Goal: Task Accomplishment & Management: Use online tool/utility

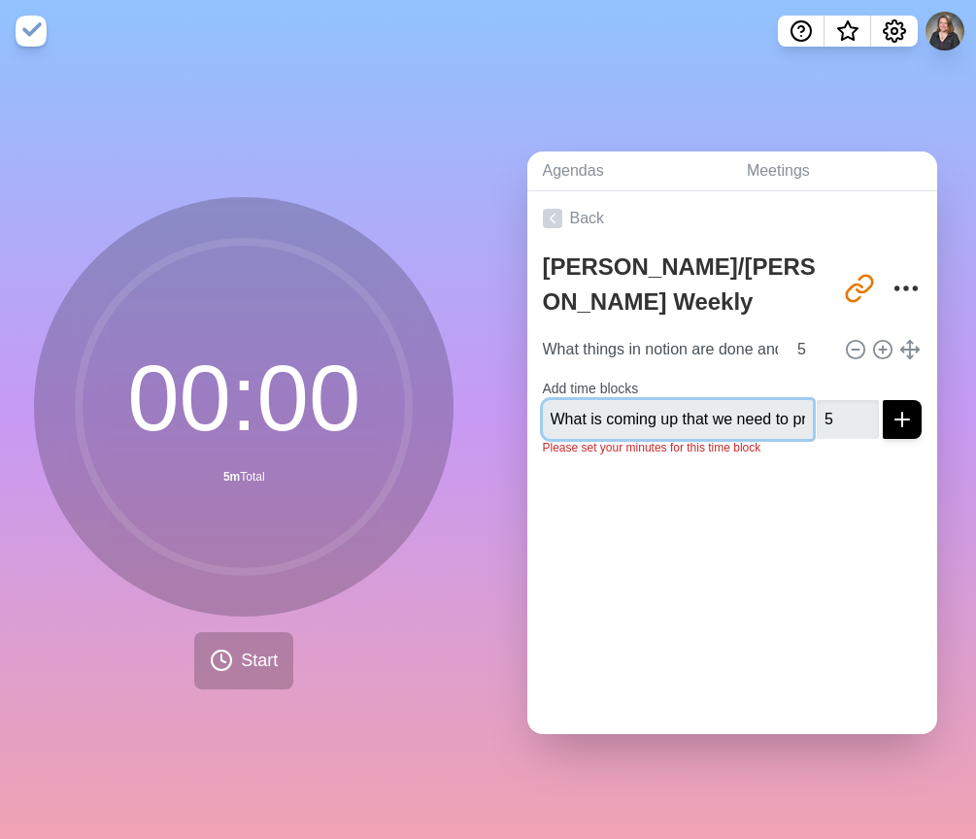
click at [724, 415] on input "What is coming up that we need to prepare for" at bounding box center [678, 419] width 271 height 39
drag, startPoint x: 739, startPoint y: 414, endPoint x: 848, endPoint y: 414, distance: 109.7
click at [847, 413] on div "What is coming up that we need to prepare for 5" at bounding box center [733, 419] width 380 height 39
click at [725, 417] on input "What is coming up that we need to prepare for" at bounding box center [678, 419] width 271 height 39
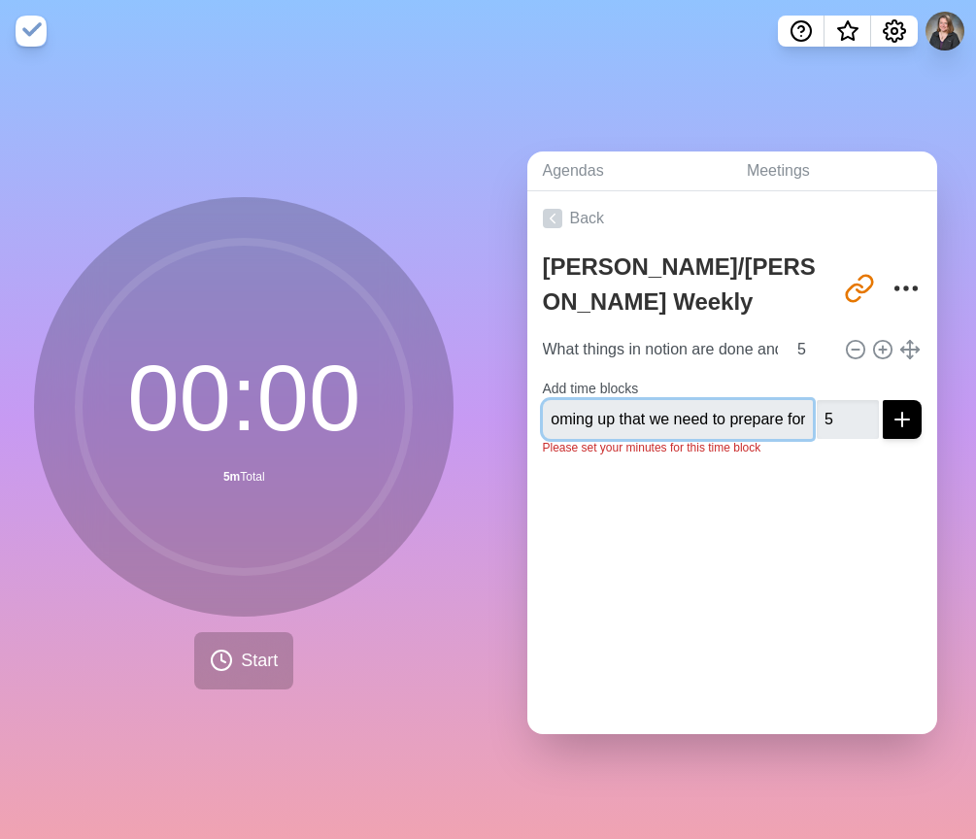
click at [675, 417] on input "What is coming up that we need to prepare for" at bounding box center [678, 419] width 271 height 39
drag, startPoint x: 682, startPoint y: 414, endPoint x: 711, endPoint y: 413, distance: 28.2
click at [711, 413] on input "What is coming up that we need to prepare for" at bounding box center [678, 419] width 271 height 39
click at [712, 418] on input "What is coming up that we need to prepare for" at bounding box center [678, 419] width 271 height 39
drag, startPoint x: 641, startPoint y: 414, endPoint x: 976, endPoint y: 451, distance: 337.0
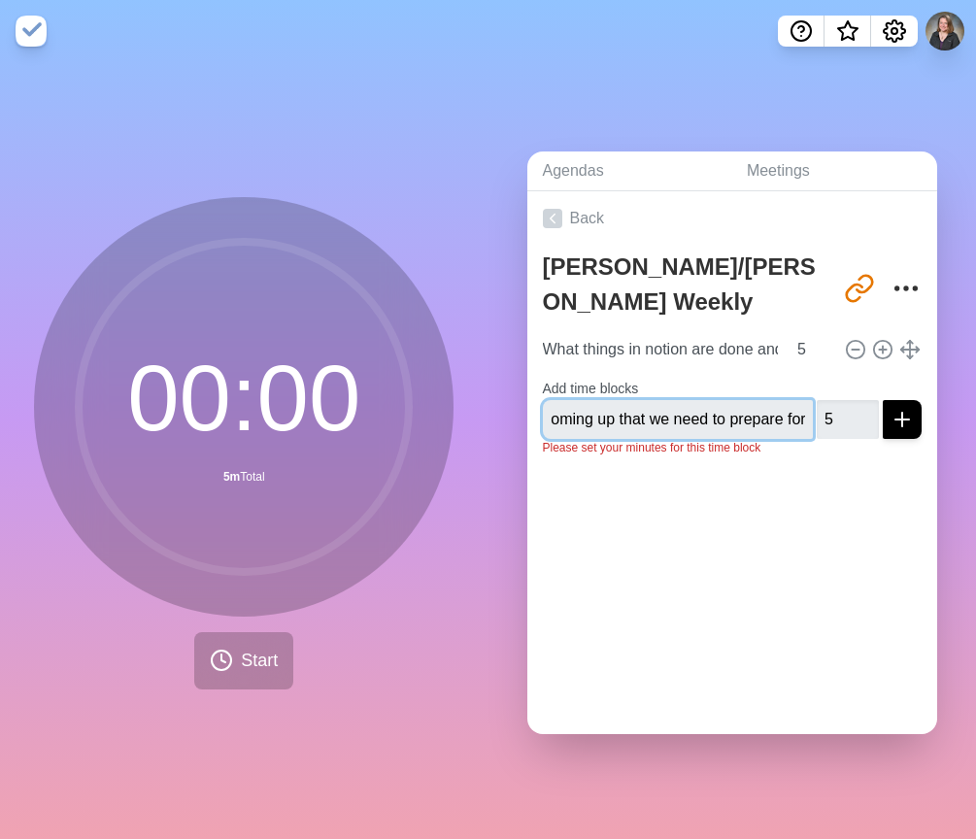
click at [975, 451] on html "00 : 00 5m Total Start Agendas Meetings Back [PERSON_NAME]/[PERSON_NAME] Weekly…" at bounding box center [488, 419] width 976 height 839
click at [858, 556] on div "Back [PERSON_NAME]/[PERSON_NAME] Weekly Check-in [URL][DOMAIN_NAME] What things…" at bounding box center [732, 462] width 411 height 543
click at [890, 418] on icon "submit" at bounding box center [901, 419] width 23 height 23
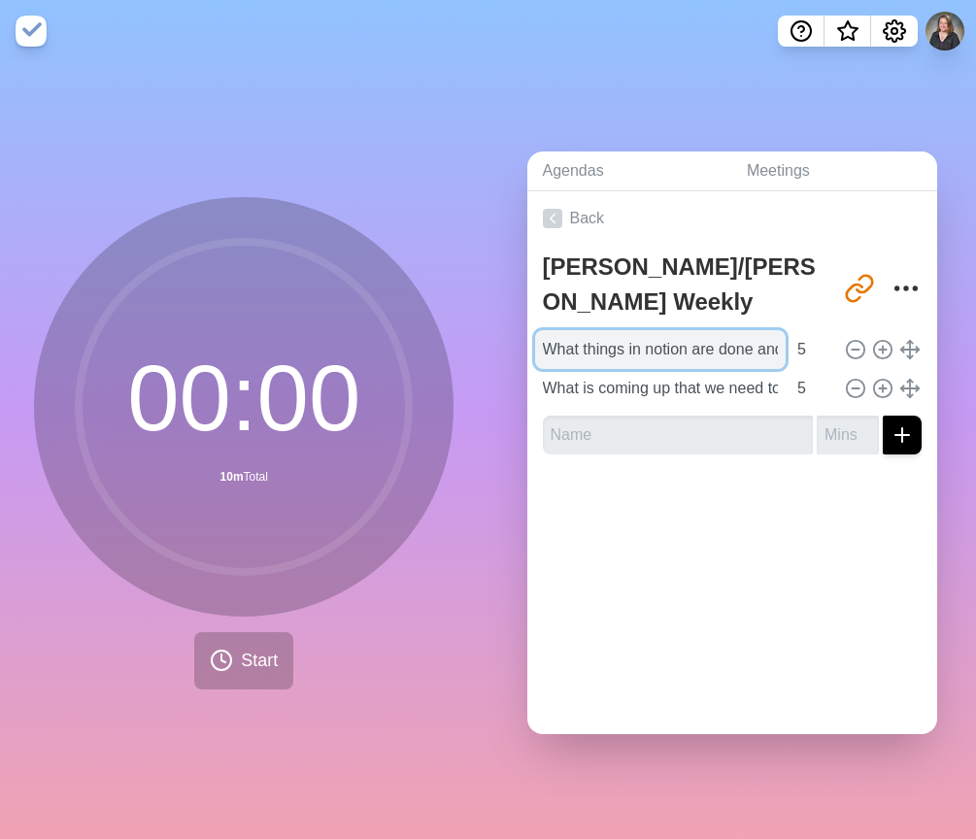
click at [716, 341] on input "What things in notion are done and can be checked off?" at bounding box center [660, 349] width 251 height 39
drag, startPoint x: 717, startPoint y: 343, endPoint x: 506, endPoint y: 350, distance: 211.8
click at [503, 348] on div "Agendas Meetings Back [PERSON_NAME]/[PERSON_NAME] Weekly Check-in [URL][DOMAIN_…" at bounding box center [732, 450] width 488 height 777
